Goal: Task Accomplishment & Management: Manage account settings

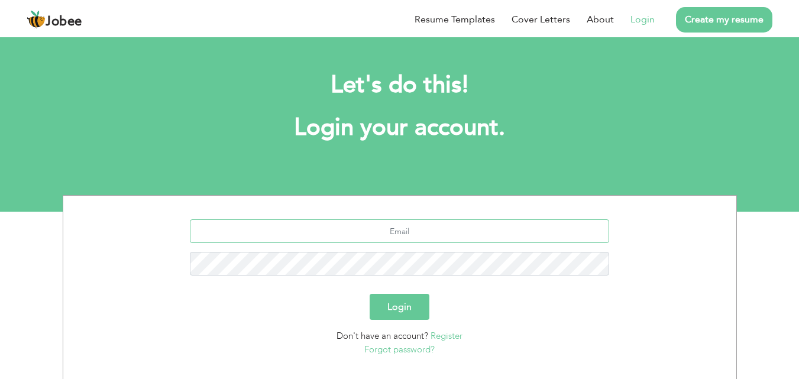
click at [385, 227] on input "text" at bounding box center [399, 231] width 419 height 24
type input "anasmoeen@gmail.com"
click at [399, 311] on button "Login" at bounding box center [400, 307] width 60 height 26
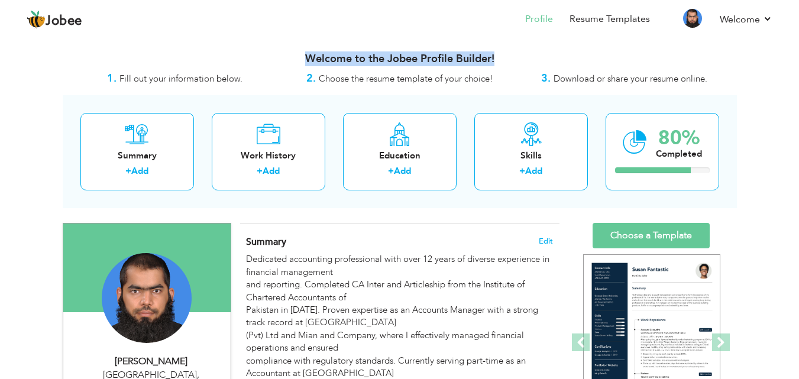
drag, startPoint x: 796, startPoint y: 27, endPoint x: 796, endPoint y: 64, distance: 36.7
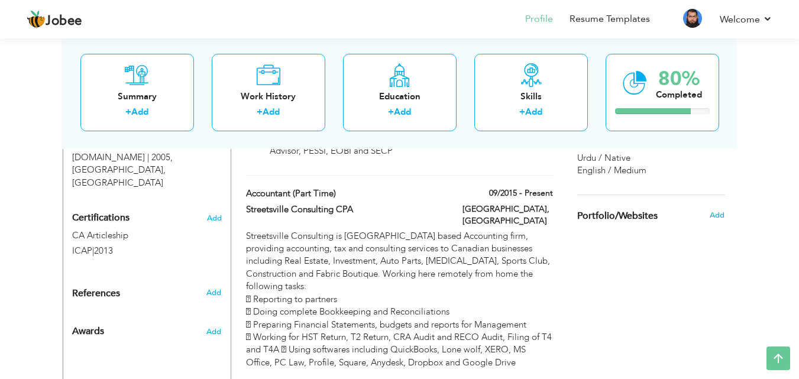
scroll to position [598, 0]
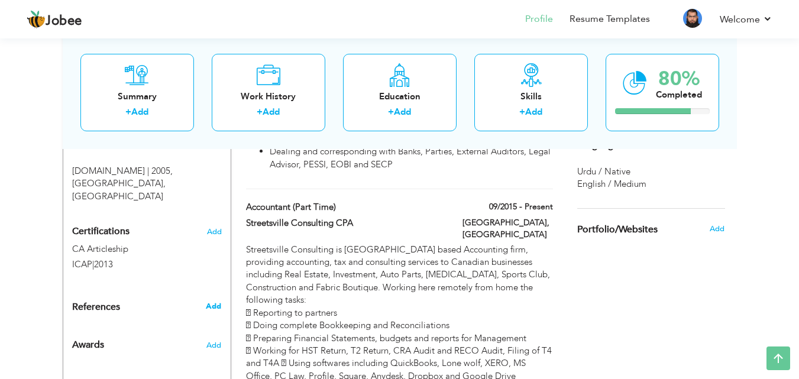
click at [216, 301] on span "Add" at bounding box center [213, 306] width 15 height 11
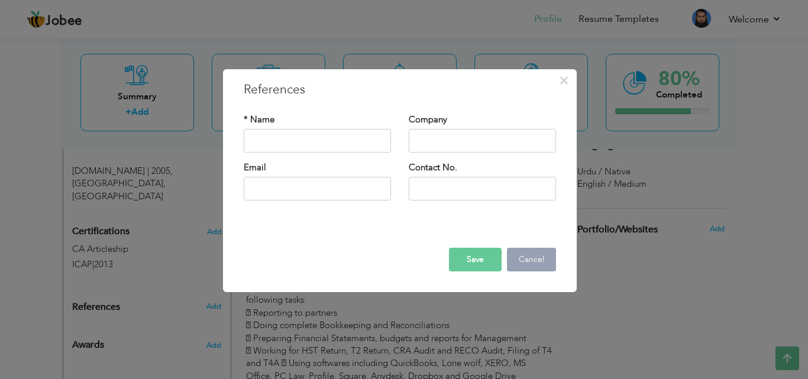
click at [525, 253] on button "Cancel" at bounding box center [531, 260] width 49 height 24
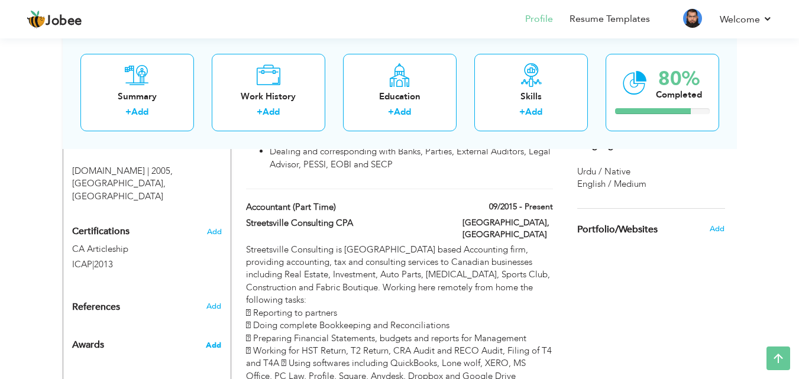
click at [210, 340] on span "Add" at bounding box center [213, 345] width 15 height 11
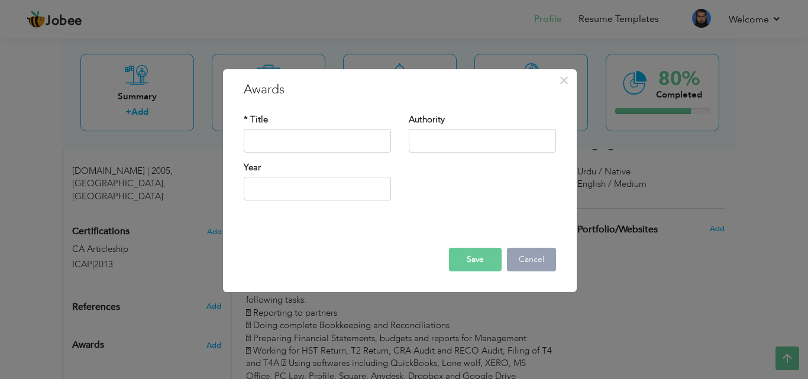
click at [546, 254] on button "Cancel" at bounding box center [531, 260] width 49 height 24
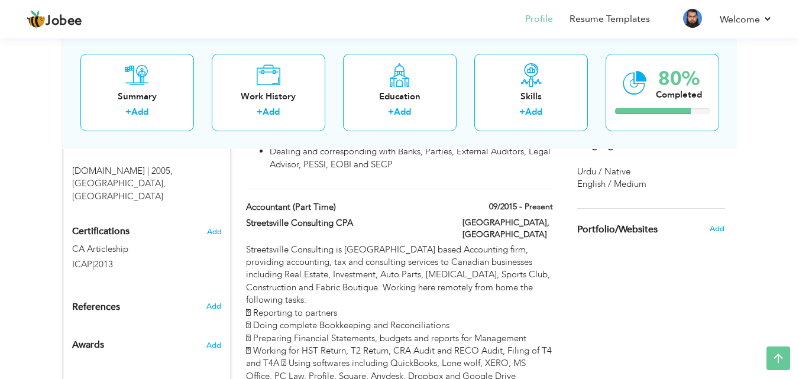
drag, startPoint x: 796, startPoint y: 150, endPoint x: 798, endPoint y: 160, distance: 10.1
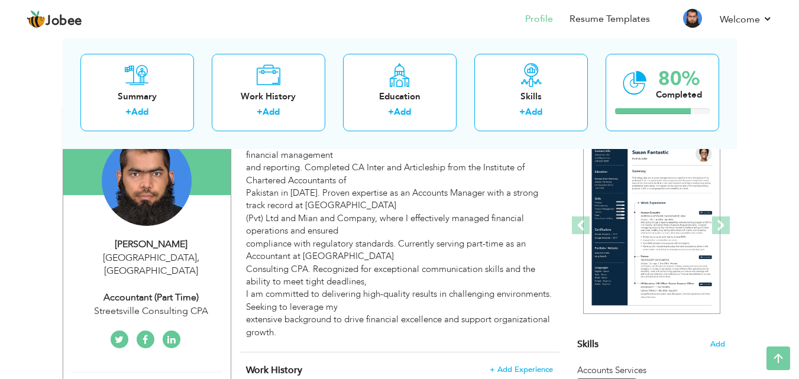
scroll to position [0, 0]
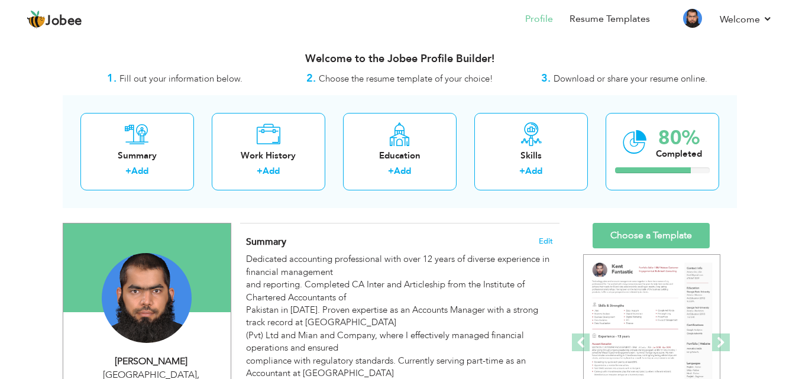
click at [142, 79] on span "Fill out your information below." at bounding box center [180, 79] width 123 height 12
click at [361, 73] on span "Choose the resume template of your choice!" at bounding box center [406, 79] width 174 height 12
click at [640, 63] on h3 "Welcome to the Jobee Profile Builder!" at bounding box center [400, 59] width 674 height 12
